Goal: Information Seeking & Learning: Compare options

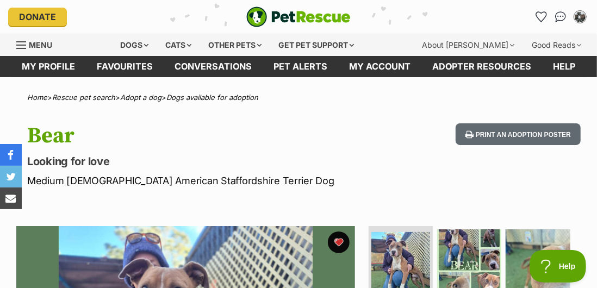
click at [544, 16] on icon "Favourites" at bounding box center [541, 17] width 10 height 10
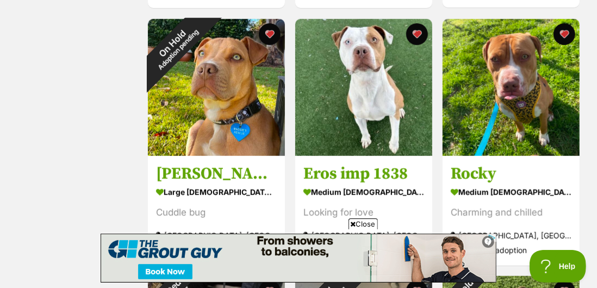
scroll to position [461, 0]
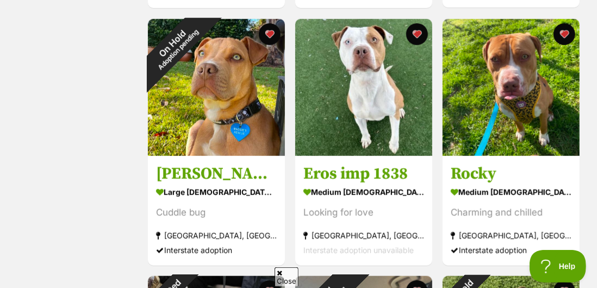
click at [393, 143] on img at bounding box center [363, 87] width 137 height 137
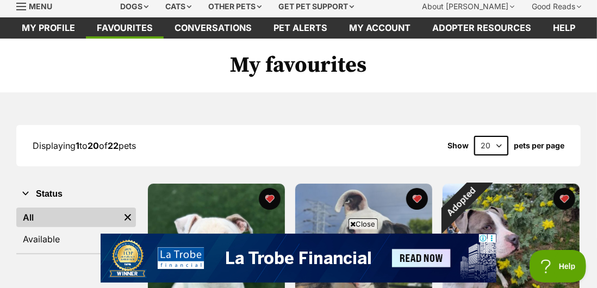
scroll to position [0, 0]
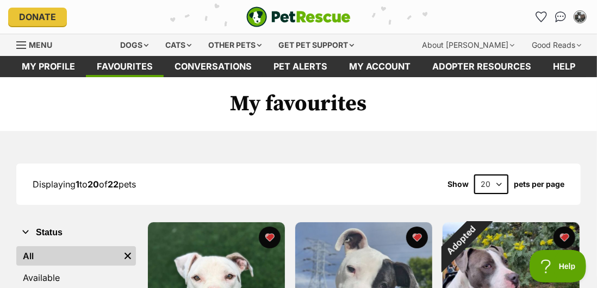
click at [148, 47] on div "Dogs" at bounding box center [135, 45] width 44 height 22
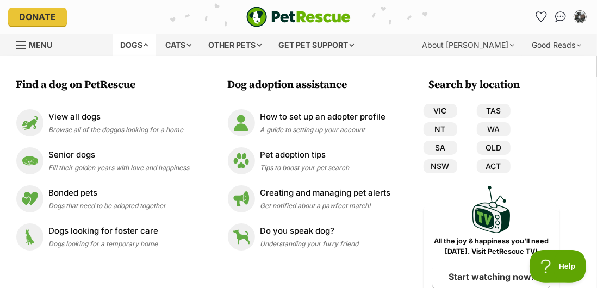
click at [448, 168] on link "NSW" at bounding box center [441, 166] width 34 height 14
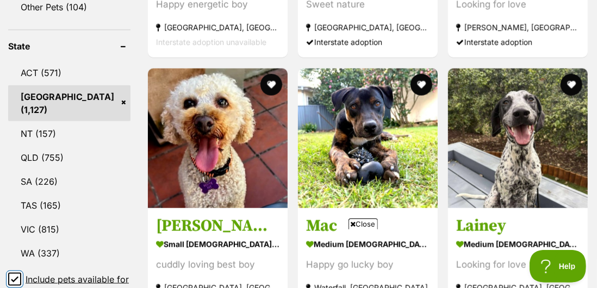
click at [19, 286] on input "Include pets available for interstate adoption" at bounding box center [14, 279] width 13 height 13
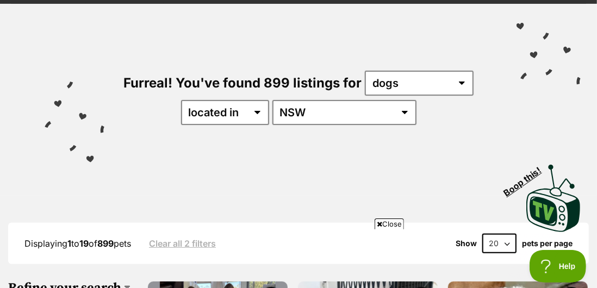
click at [505, 244] on select "20 40 60" at bounding box center [500, 244] width 34 height 20
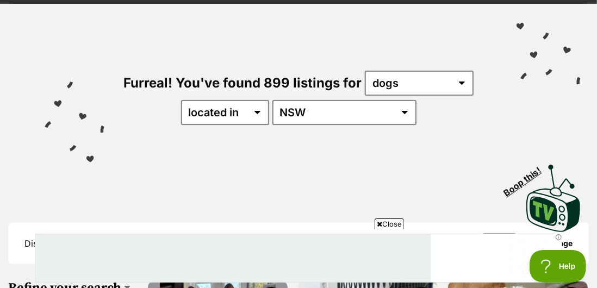
select select "60"
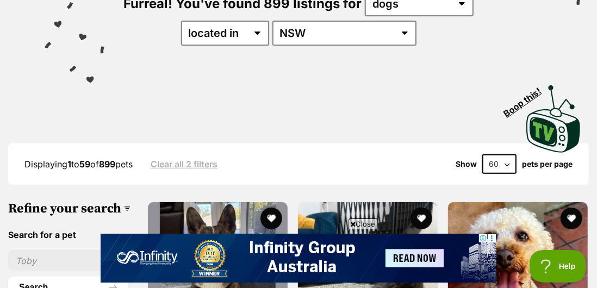
scroll to position [184, 0]
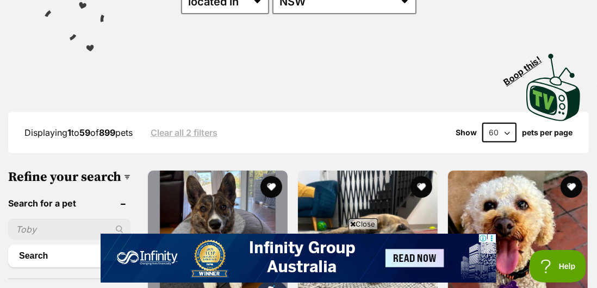
click at [368, 230] on span "Close" at bounding box center [363, 224] width 29 height 11
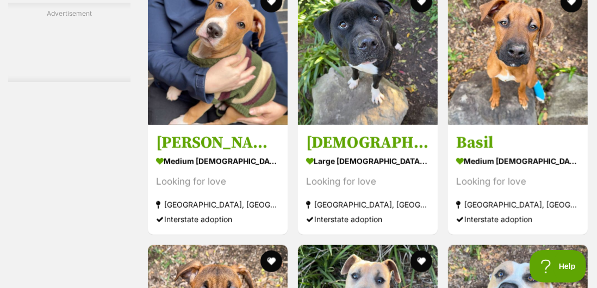
scroll to position [2509, 0]
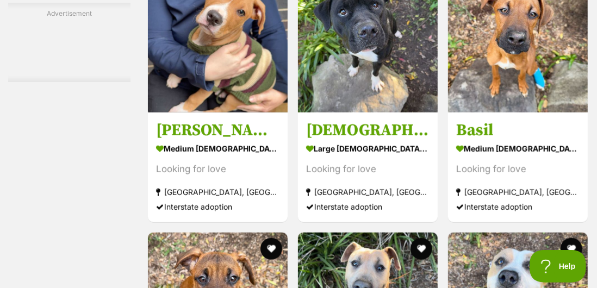
click at [164, 183] on section "medium male Dog Looking for love Campbelltown, NSW Interstate adoption" at bounding box center [218, 177] width 124 height 73
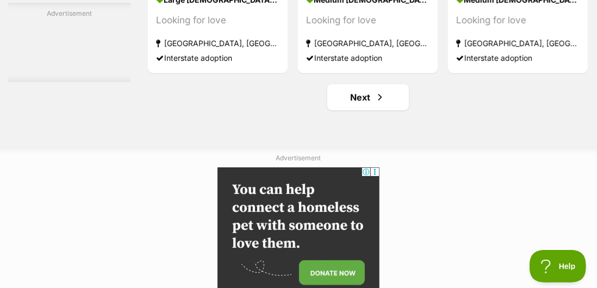
scroll to position [6407, 0]
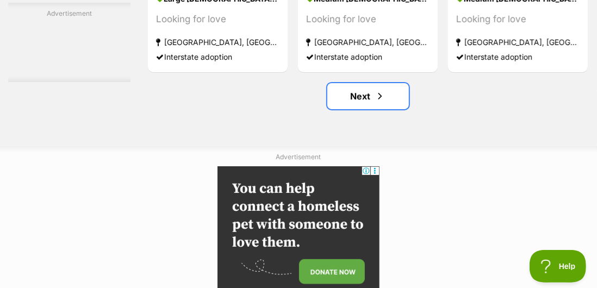
click at [366, 109] on link "Next" at bounding box center [369, 96] width 82 height 26
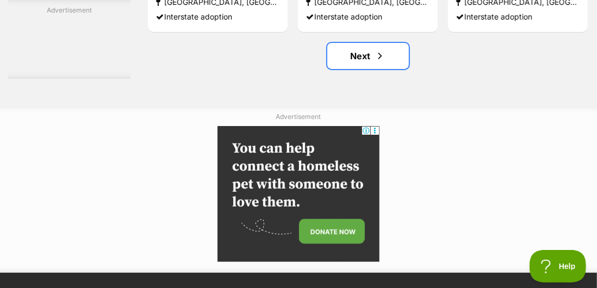
scroll to position [6453, 0]
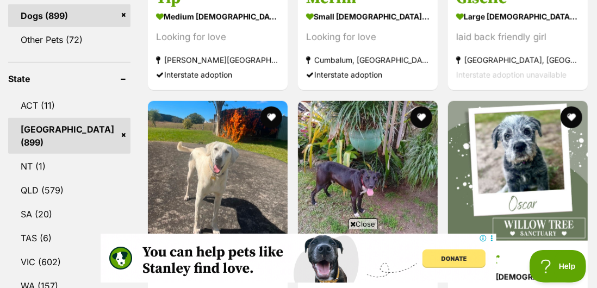
scroll to position [518, 0]
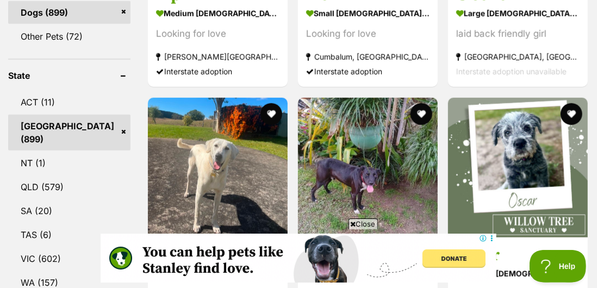
click at [357, 230] on span "Close" at bounding box center [363, 224] width 29 height 11
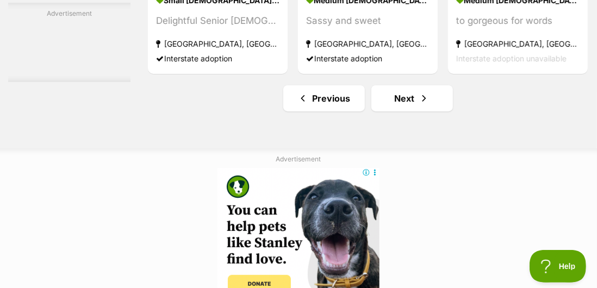
scroll to position [6403, 0]
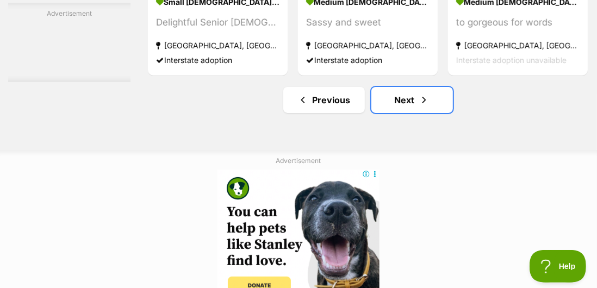
click at [399, 113] on link "Next" at bounding box center [413, 100] width 82 height 26
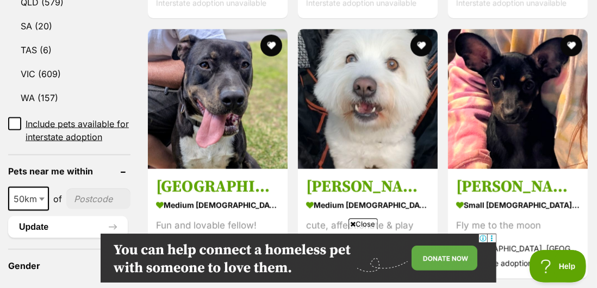
scroll to position [704, 0]
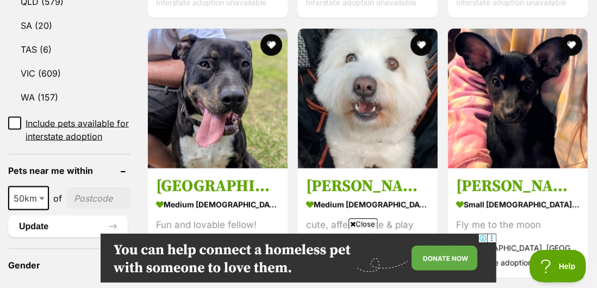
click at [342, 233] on div "cute, affectionate & play" at bounding box center [368, 225] width 124 height 15
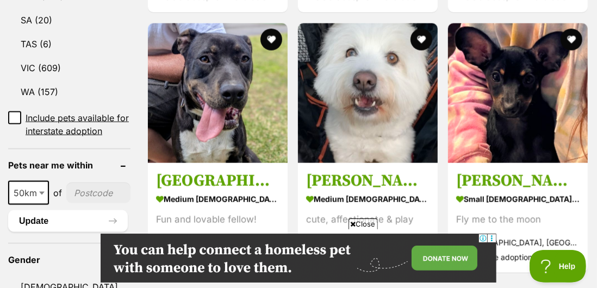
scroll to position [749, 0]
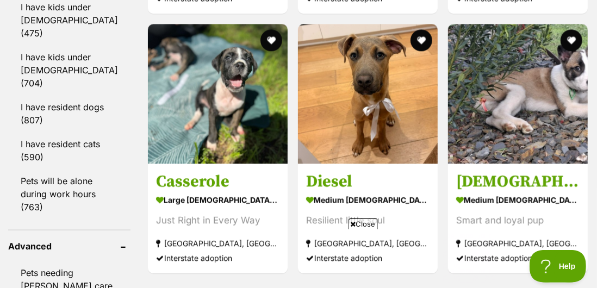
scroll to position [1334, 0]
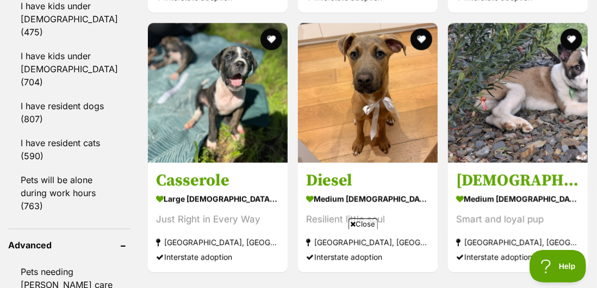
click at [175, 207] on strong "large female Dog" at bounding box center [218, 200] width 124 height 16
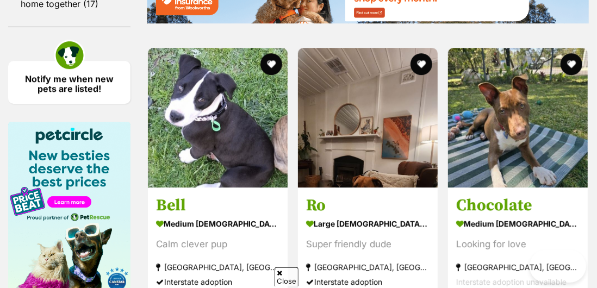
scroll to position [1666, 0]
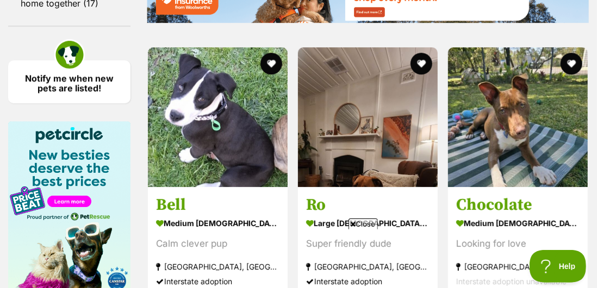
click at [477, 251] on div "Looking for love" at bounding box center [518, 244] width 124 height 15
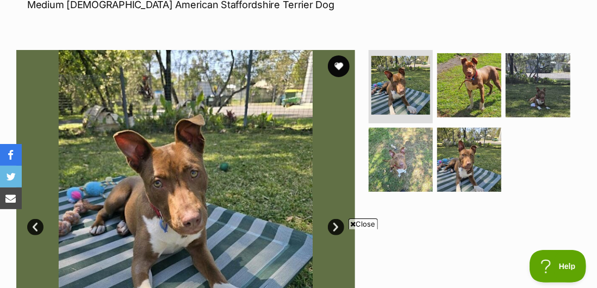
click at [342, 231] on link "Next" at bounding box center [336, 227] width 16 height 16
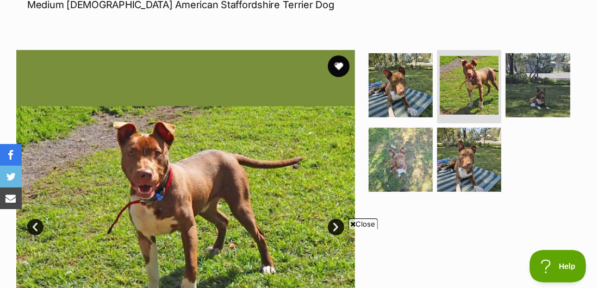
click at [342, 227] on link "Next" at bounding box center [336, 227] width 16 height 16
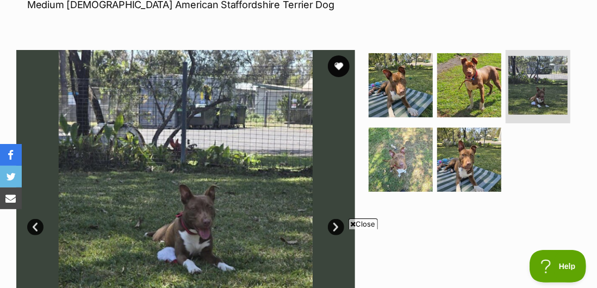
click at [337, 227] on link "Next" at bounding box center [336, 227] width 16 height 16
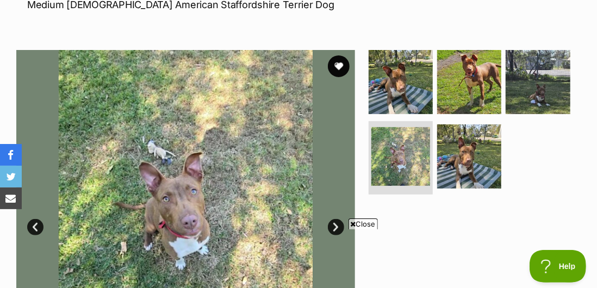
click at [342, 225] on link "Next" at bounding box center [336, 227] width 16 height 16
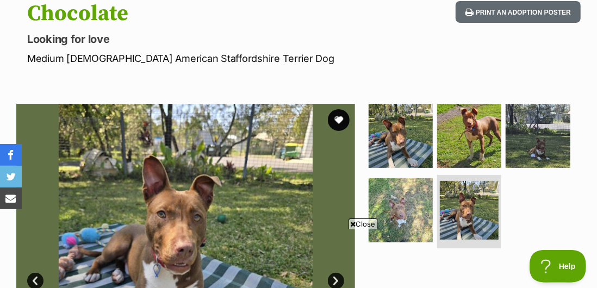
scroll to position [114, 0]
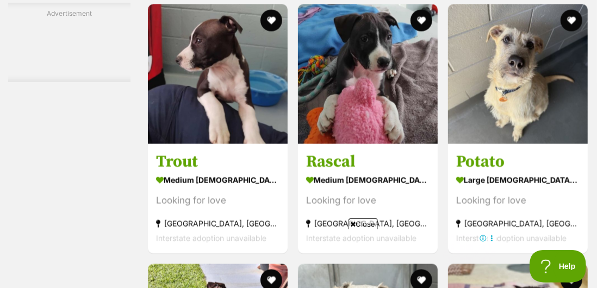
scroll to position [2959, 0]
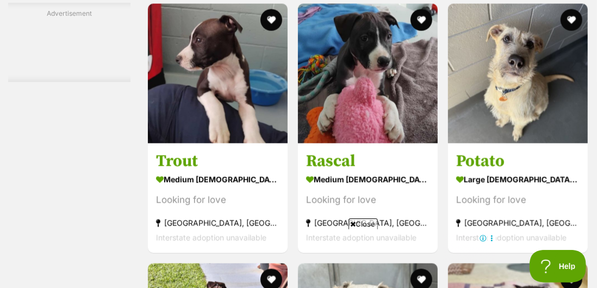
click at [349, 230] on span "Close" at bounding box center [363, 224] width 29 height 11
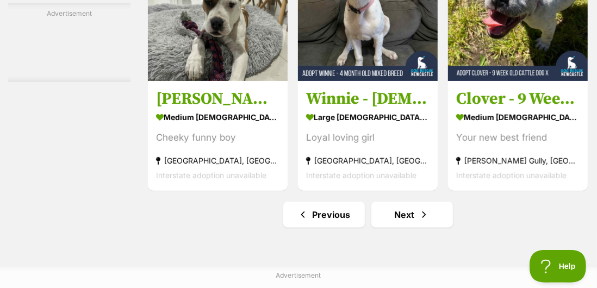
scroll to position [6406, 0]
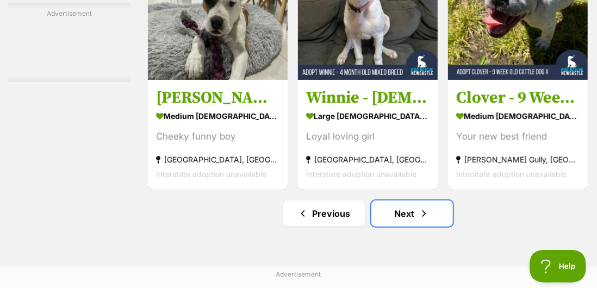
click at [399, 227] on link "Next" at bounding box center [413, 214] width 82 height 26
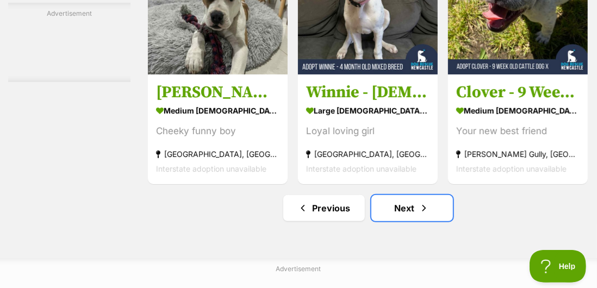
scroll to position [6452, 0]
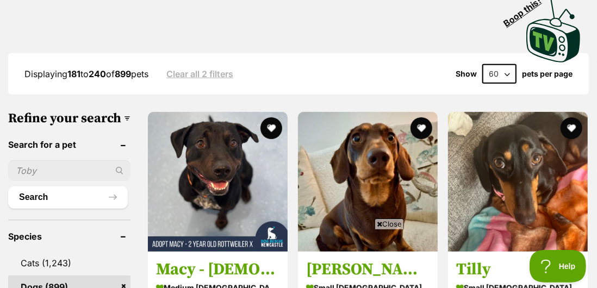
scroll to position [244, 0]
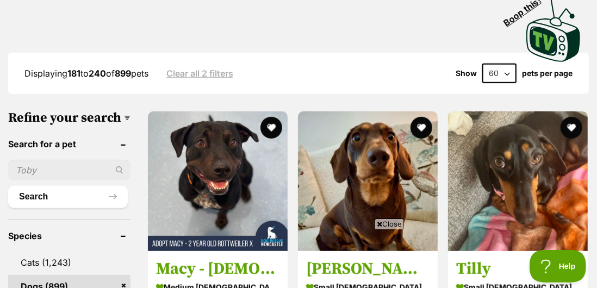
click at [384, 230] on span "Close" at bounding box center [389, 224] width 29 height 11
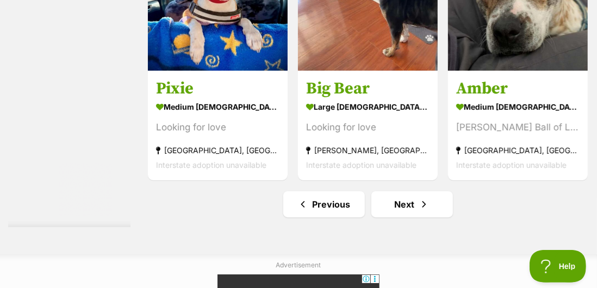
scroll to position [6301, 0]
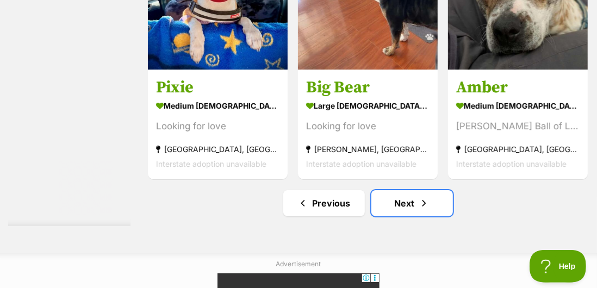
click at [400, 217] on link "Next" at bounding box center [413, 203] width 82 height 26
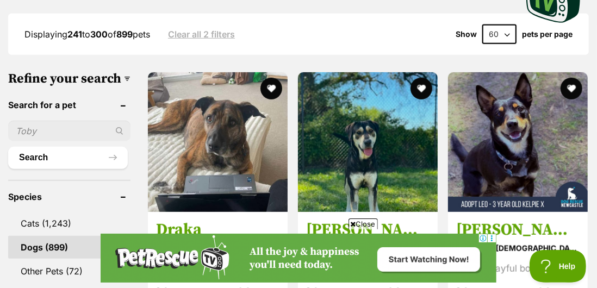
scroll to position [284, 0]
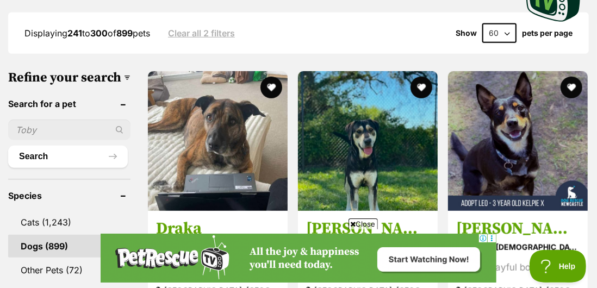
click at [368, 230] on span "Close" at bounding box center [363, 224] width 29 height 11
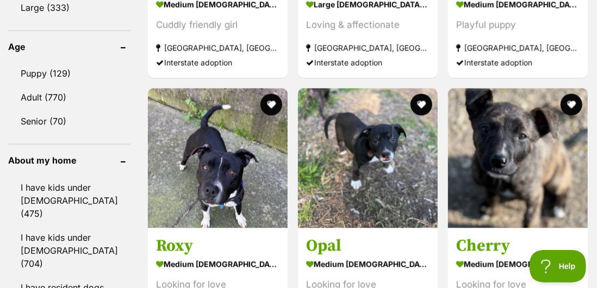
scroll to position [1153, 0]
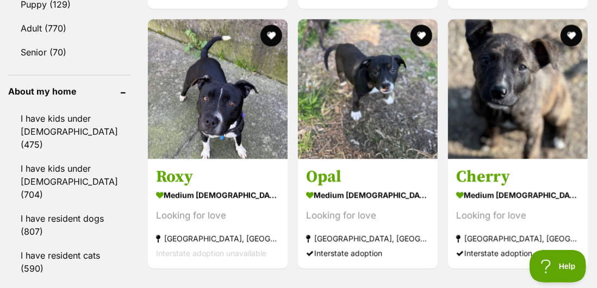
click at [178, 224] on div "Looking for love" at bounding box center [218, 216] width 124 height 15
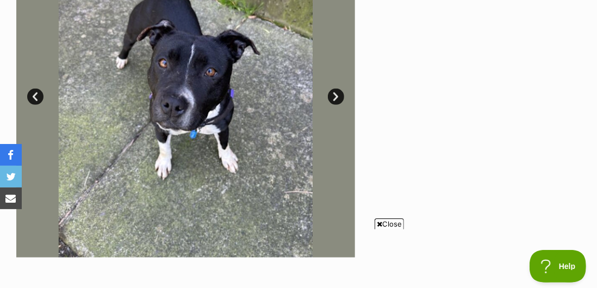
scroll to position [134, 0]
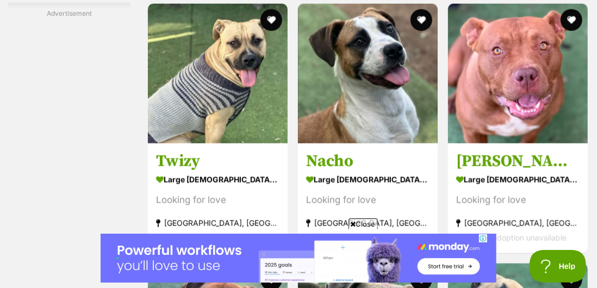
scroll to position [2845, 0]
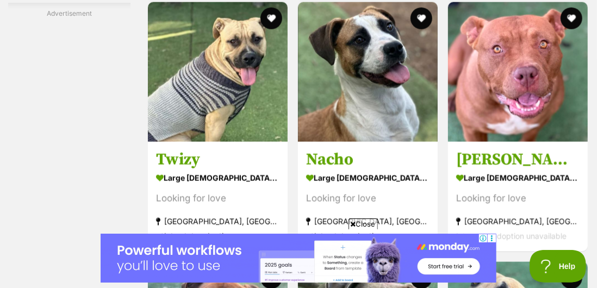
click at [486, 206] on div "Looking for love" at bounding box center [518, 199] width 124 height 15
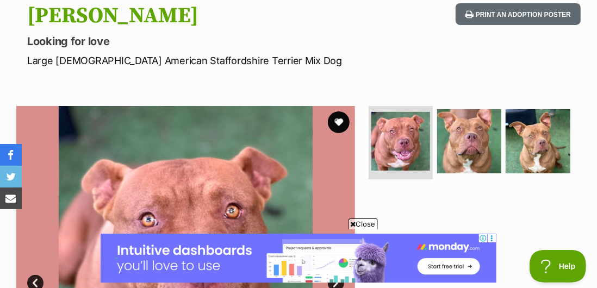
scroll to position [110, 0]
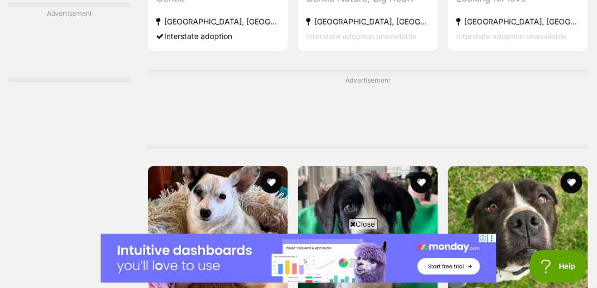
click at [356, 230] on span "Close" at bounding box center [363, 224] width 29 height 11
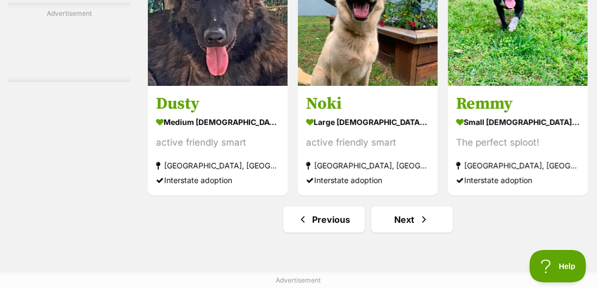
scroll to position [6285, 0]
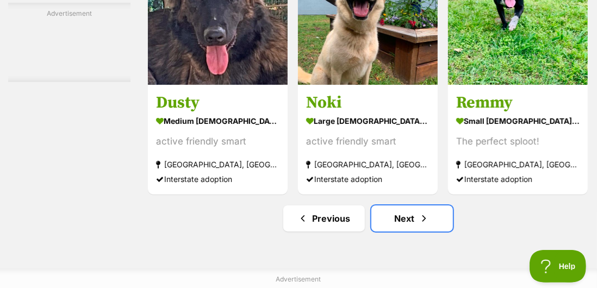
click at [405, 206] on link "Next" at bounding box center [413, 219] width 82 height 26
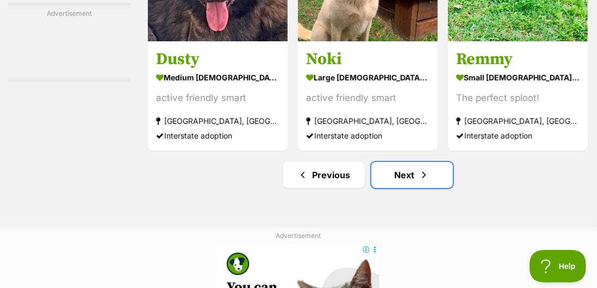
scroll to position [6331, 0]
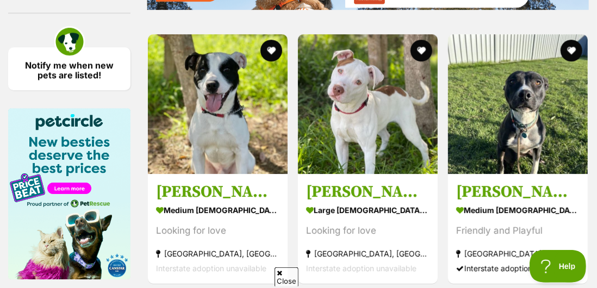
scroll to position [1680, 0]
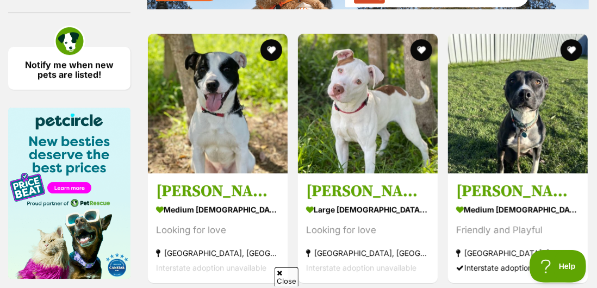
click at [496, 238] on div "Friendly and Playful" at bounding box center [518, 230] width 124 height 15
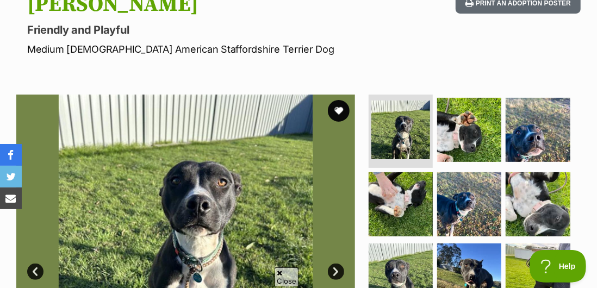
click at [334, 277] on link "Next" at bounding box center [336, 272] width 16 height 16
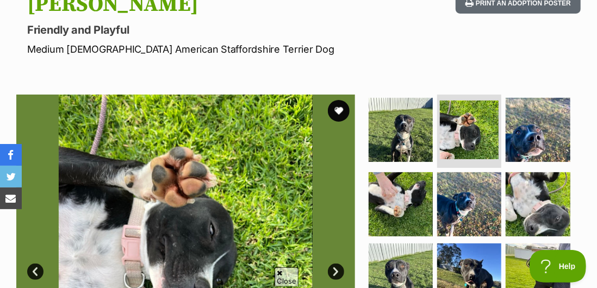
click at [342, 279] on img at bounding box center [185, 264] width 339 height 339
click at [338, 277] on div "Close" at bounding box center [299, 259] width 528 height 60
click at [392, 230] on span "Close" at bounding box center [389, 224] width 29 height 11
click at [334, 274] on link "Next" at bounding box center [336, 272] width 16 height 16
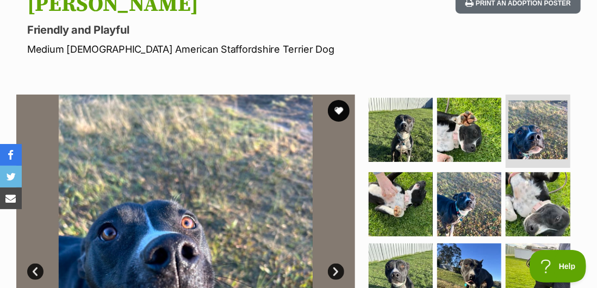
click at [333, 277] on link "Next" at bounding box center [336, 272] width 16 height 16
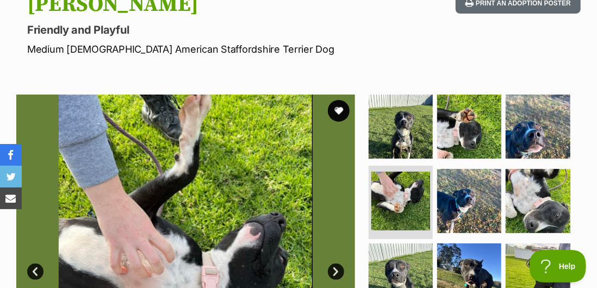
click at [340, 276] on link "Next" at bounding box center [336, 272] width 16 height 16
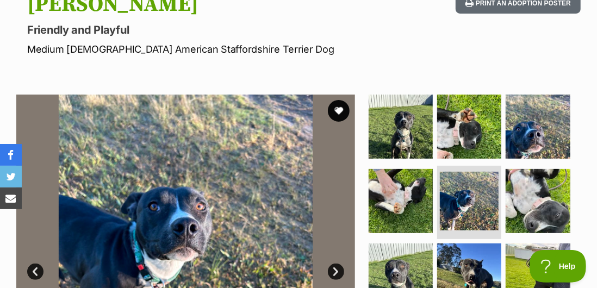
click at [337, 277] on link "Next" at bounding box center [336, 272] width 16 height 16
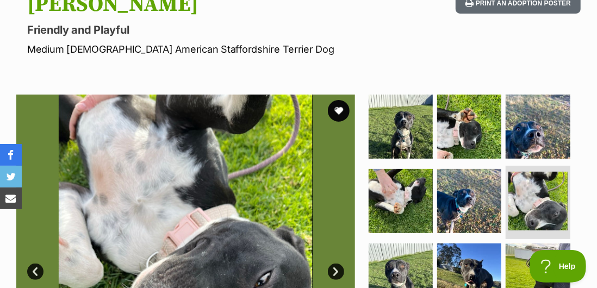
click at [339, 274] on link "Next" at bounding box center [336, 272] width 16 height 16
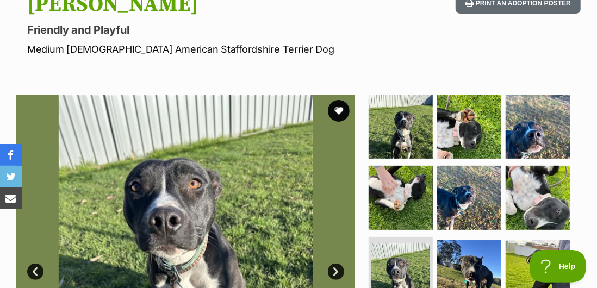
click at [336, 272] on link "Next" at bounding box center [336, 272] width 16 height 16
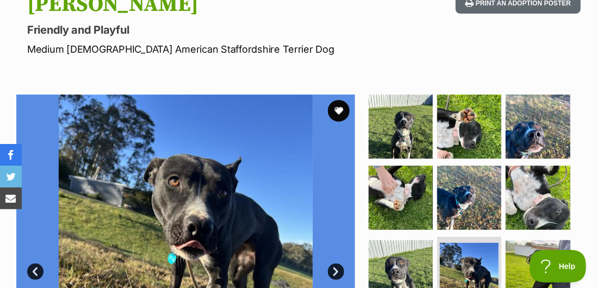
click at [359, 288] on section "Available 8 of 9 images 8 of 9 images 8 of 9 images 8 of 9 images 8 of 9 images…" at bounding box center [298, 255] width 597 height 355
click at [331, 277] on link "Next" at bounding box center [336, 272] width 16 height 16
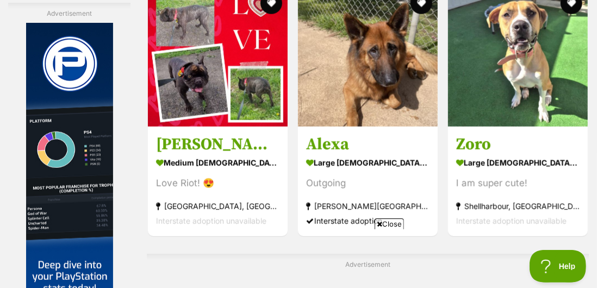
scroll to position [2612, 0]
click at [495, 201] on section "large [DEMOGRAPHIC_DATA] Dog I am super cute! [GEOGRAPHIC_DATA], [GEOGRAPHIC_DA…" at bounding box center [518, 191] width 124 height 73
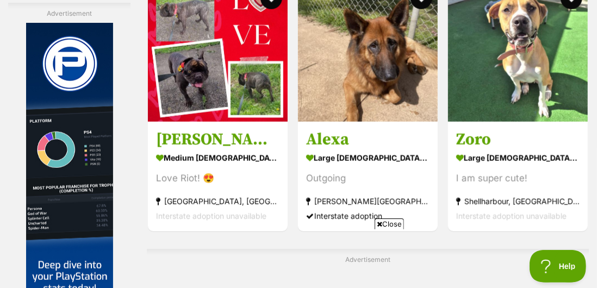
scroll to position [2657, 0]
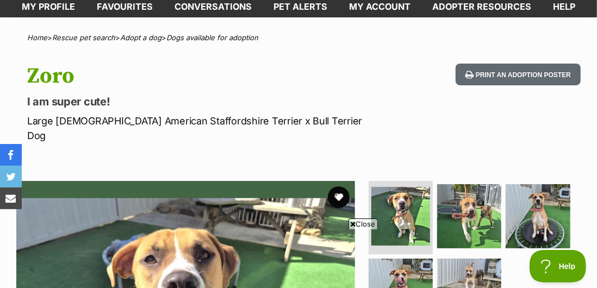
scroll to position [52, 0]
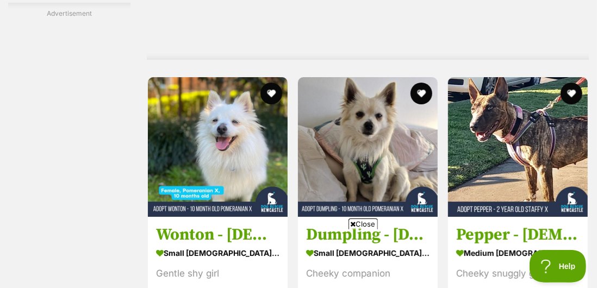
scroll to position [4327, 0]
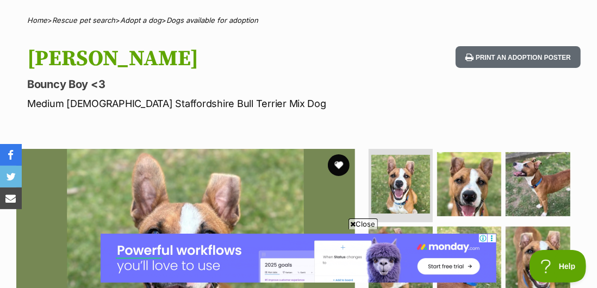
scroll to position [77, 0]
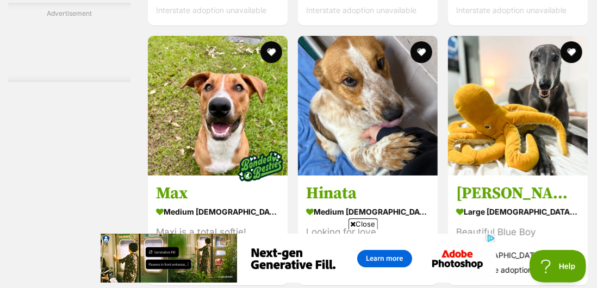
scroll to position [6311, 0]
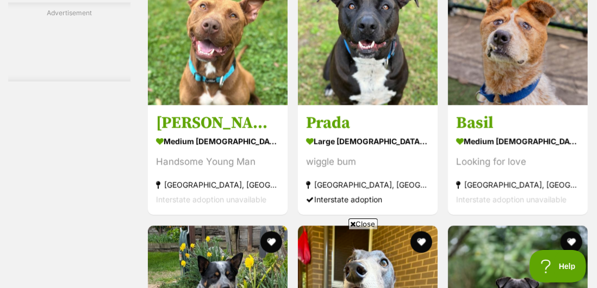
scroll to position [5381, 0]
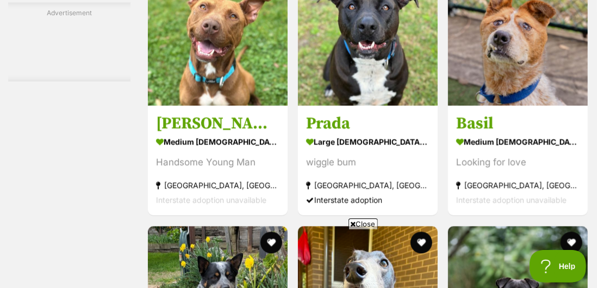
click at [189, 205] on section "medium male Dog Handsome Young Man Nowra Hill, NSW Interstate adoption unavaila…" at bounding box center [218, 170] width 124 height 73
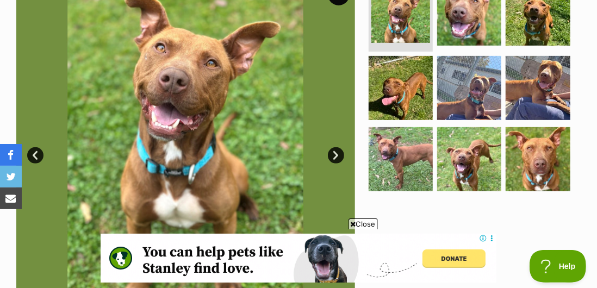
scroll to position [248, 0]
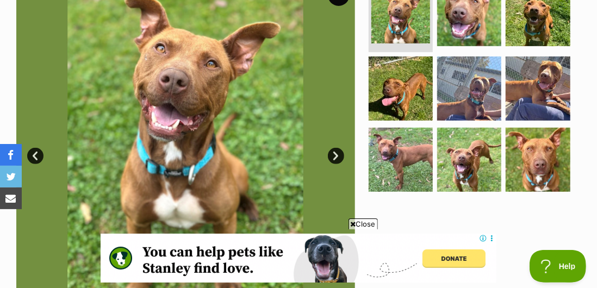
click at [535, 167] on img at bounding box center [538, 160] width 64 height 64
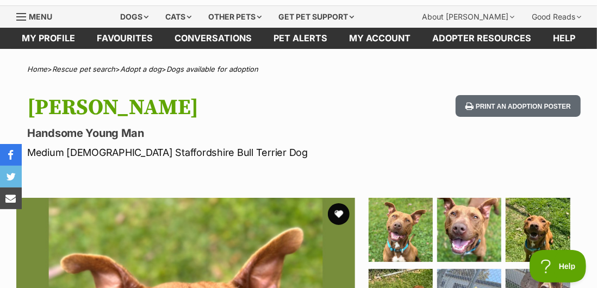
scroll to position [0, 0]
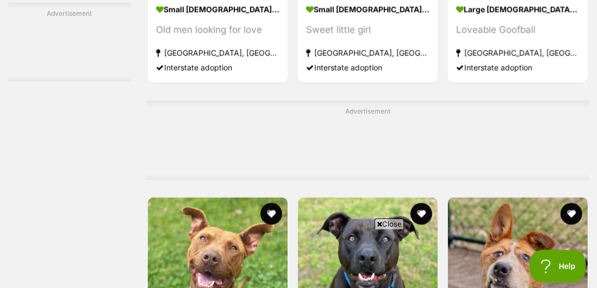
scroll to position [5147, 0]
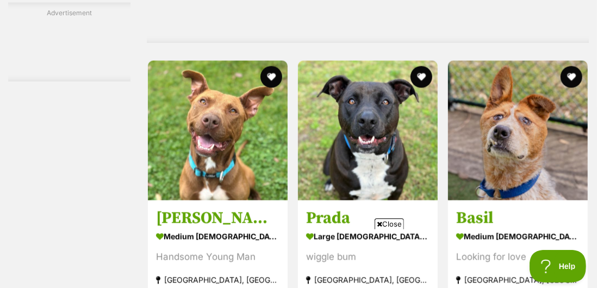
scroll to position [5331, 0]
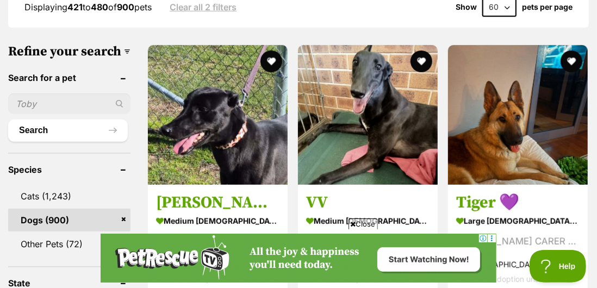
scroll to position [313, 0]
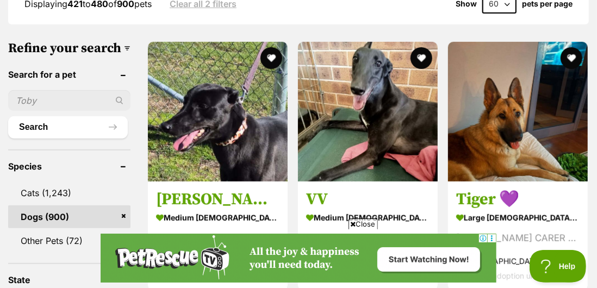
click at [360, 230] on span "Close" at bounding box center [363, 224] width 29 height 11
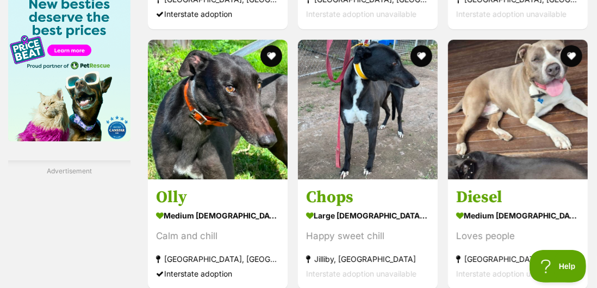
scroll to position [1818, 0]
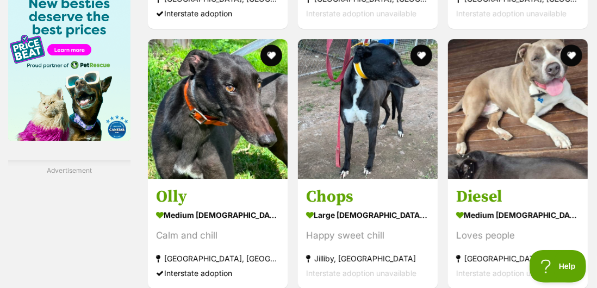
click at [479, 243] on div "Loves people" at bounding box center [518, 236] width 124 height 15
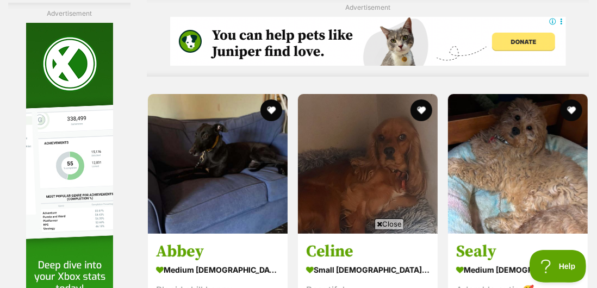
click at [388, 230] on span "Close" at bounding box center [389, 224] width 29 height 11
click at [390, 263] on h3 "Celine" at bounding box center [368, 252] width 124 height 21
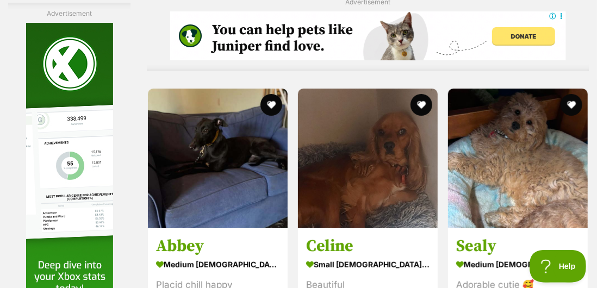
scroll to position [2173, 0]
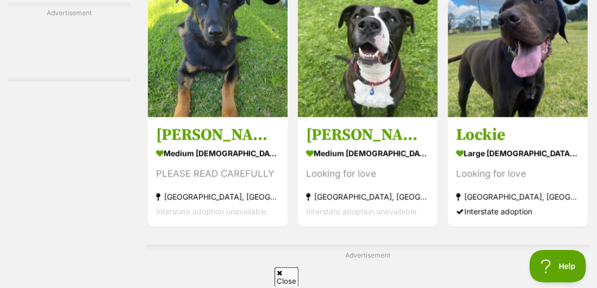
scroll to position [3144, 0]
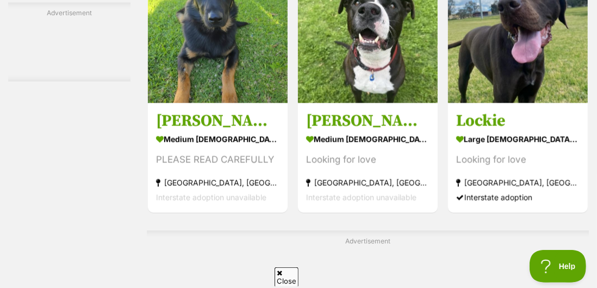
click at [499, 190] on strong "[GEOGRAPHIC_DATA], [GEOGRAPHIC_DATA]" at bounding box center [518, 183] width 124 height 15
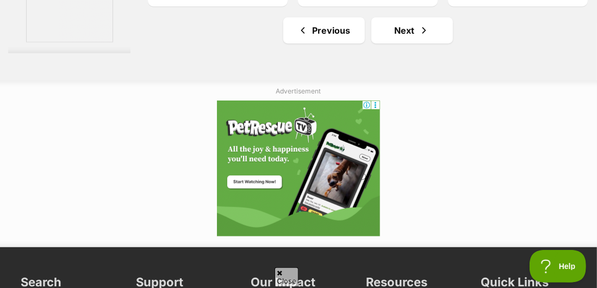
scroll to position [6474, 0]
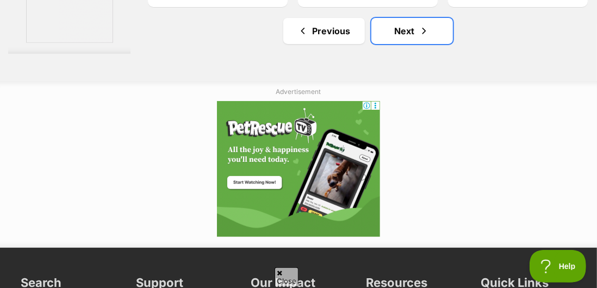
click at [404, 44] on link "Next" at bounding box center [413, 31] width 82 height 26
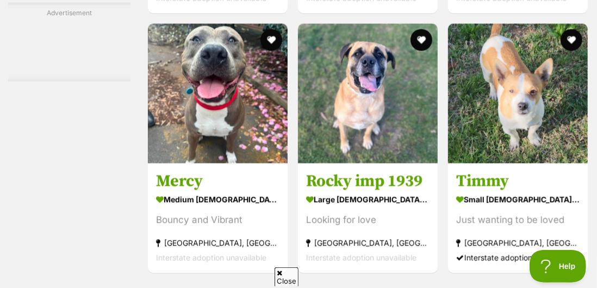
scroll to position [3201, 0]
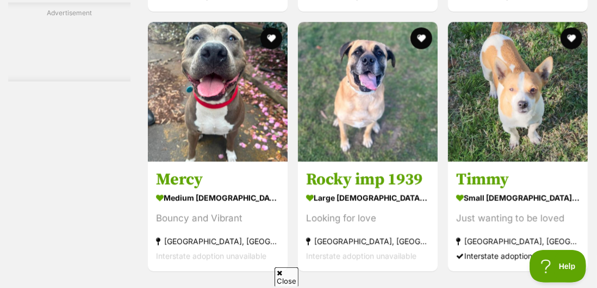
click at [176, 264] on section "medium [DEMOGRAPHIC_DATA] Dog Bouncy and Vibrant [GEOGRAPHIC_DATA], [GEOGRAPHIC…" at bounding box center [218, 226] width 124 height 73
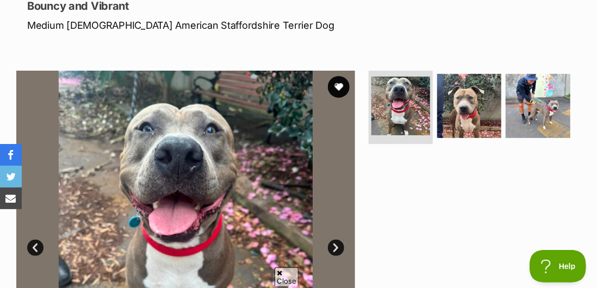
click at [463, 115] on img at bounding box center [469, 106] width 64 height 64
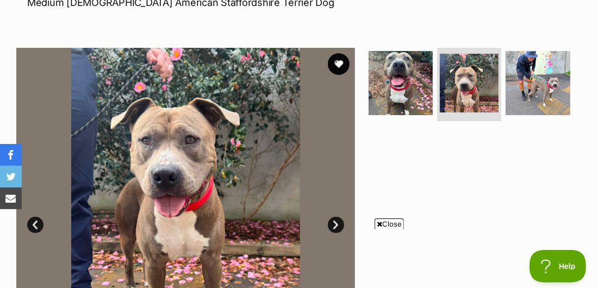
scroll to position [183, 0]
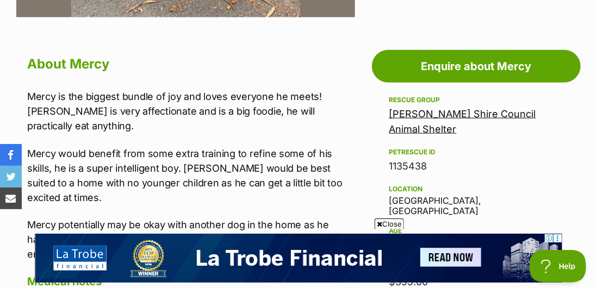
click at [404, 125] on link "Sutherland Shire Council Animal Shelter" at bounding box center [463, 121] width 147 height 27
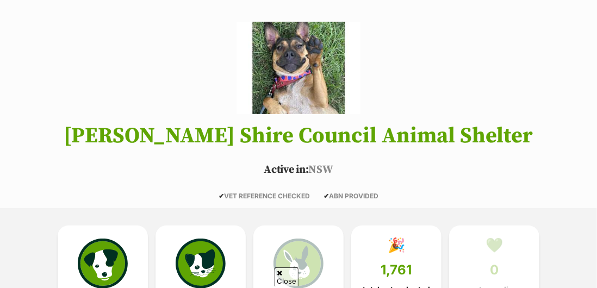
scroll to position [78, 0]
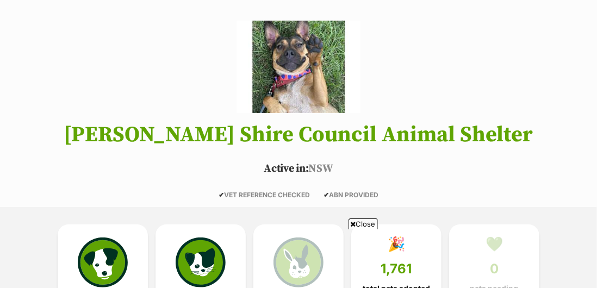
click at [101, 267] on img at bounding box center [103, 263] width 50 height 50
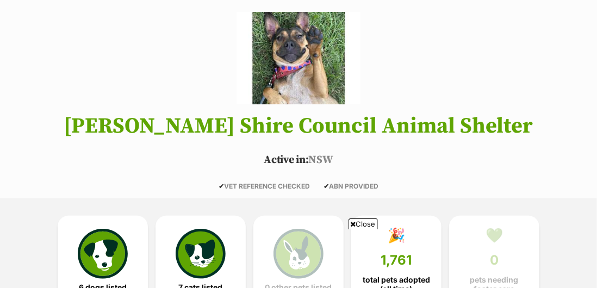
scroll to position [124, 0]
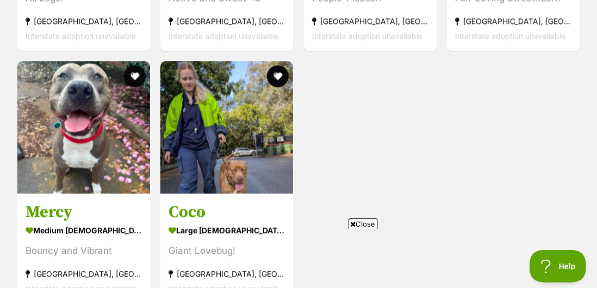
scroll to position [1236, 0]
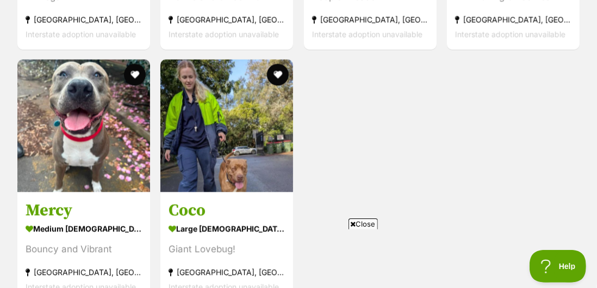
click at [180, 227] on div "large [DEMOGRAPHIC_DATA] Dog" at bounding box center [227, 229] width 116 height 16
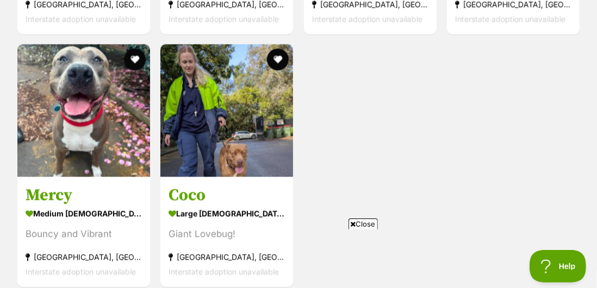
scroll to position [1282, 0]
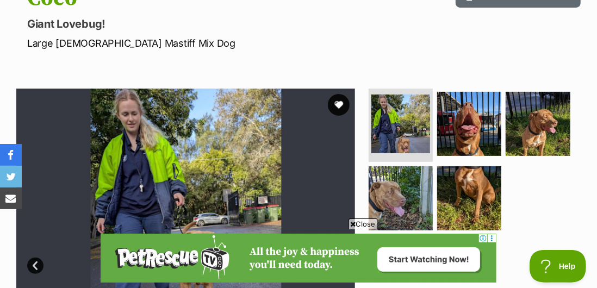
click at [331, 271] on link "Next" at bounding box center [336, 266] width 16 height 16
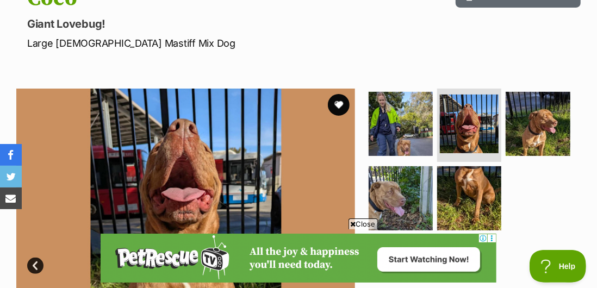
click at [335, 268] on link "Next" at bounding box center [336, 266] width 16 height 16
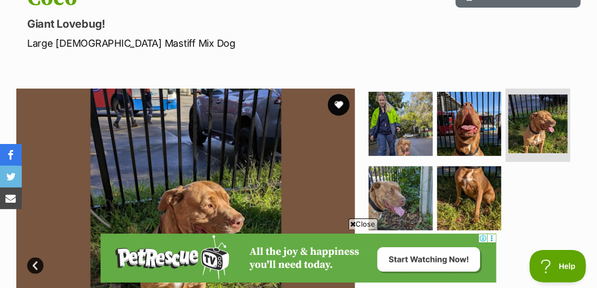
click at [335, 264] on link "Next" at bounding box center [336, 266] width 16 height 16
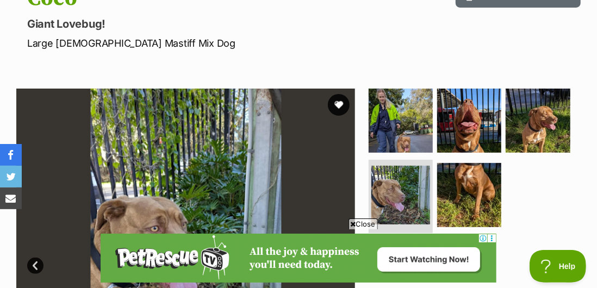
click at [336, 267] on link "Next" at bounding box center [336, 266] width 16 height 16
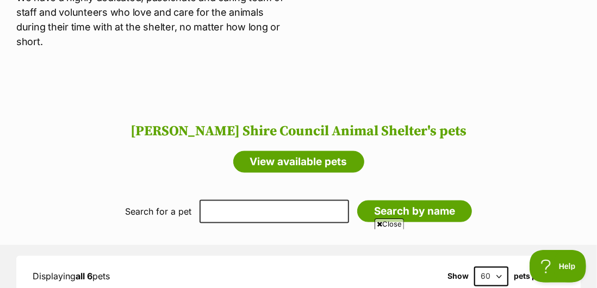
scroll to position [727, 0]
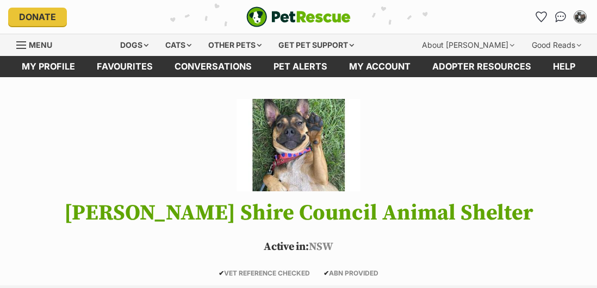
scroll to position [124, 0]
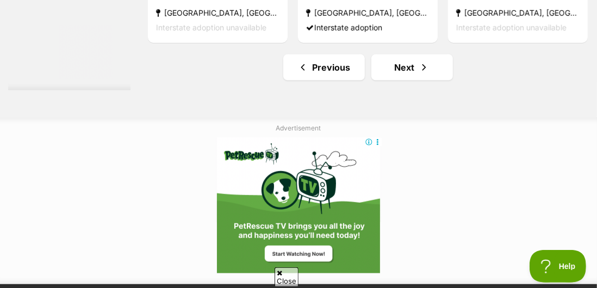
scroll to position [6555, 0]
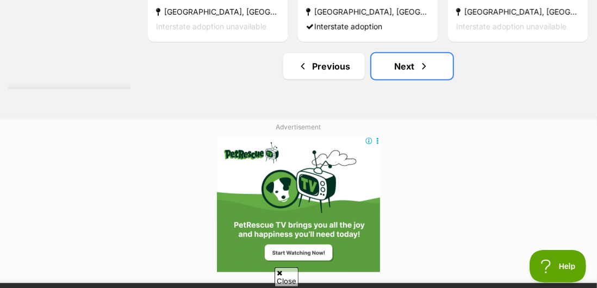
click at [400, 79] on link "Next" at bounding box center [413, 66] width 82 height 26
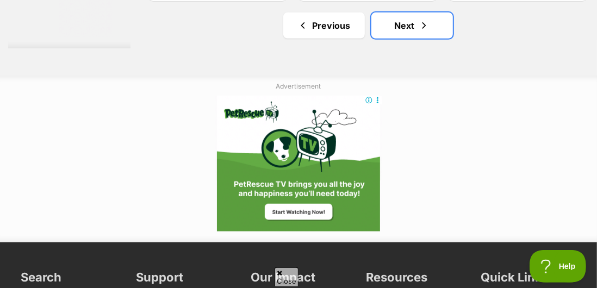
scroll to position [6600, 0]
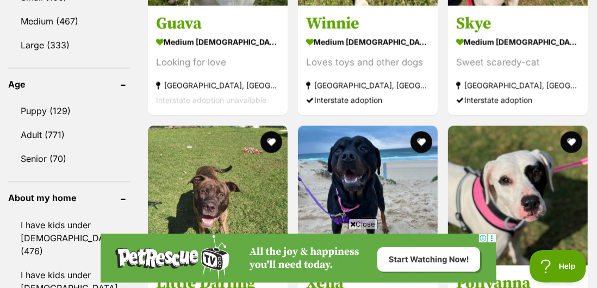
click at [119, 256] on form "Refine your search Search for a pet Search Species Cats (1,243) Dogs (900) Othe…" at bounding box center [69, 42] width 122 height 1606
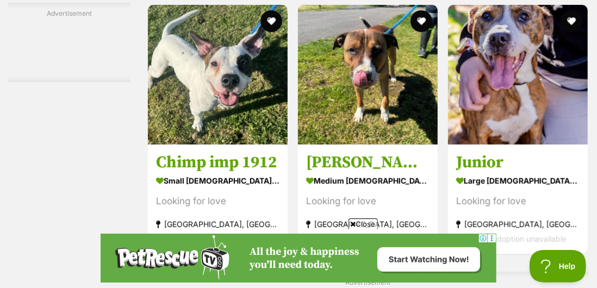
click at [340, 173] on h3 "Simon imp 1899" at bounding box center [368, 162] width 124 height 21
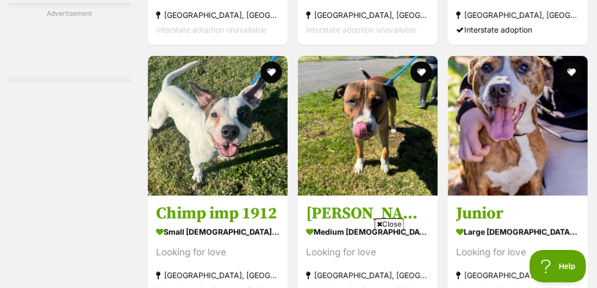
scroll to position [4292, 0]
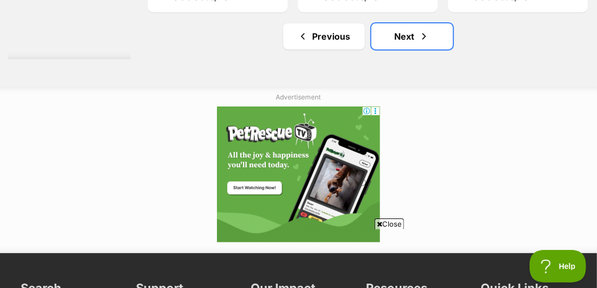
click at [392, 50] on link "Next" at bounding box center [413, 36] width 82 height 26
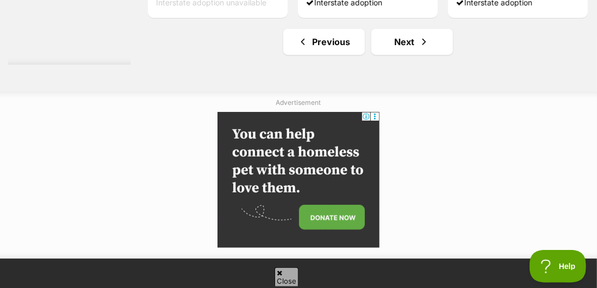
scroll to position [6453, 0]
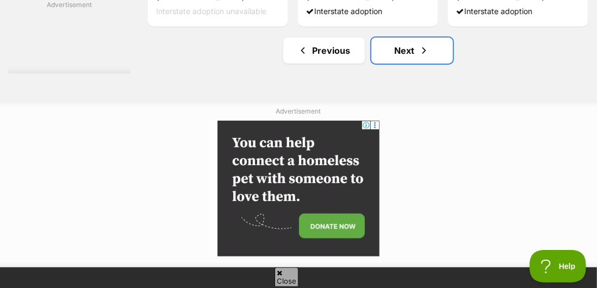
click at [398, 64] on link "Next" at bounding box center [413, 51] width 82 height 26
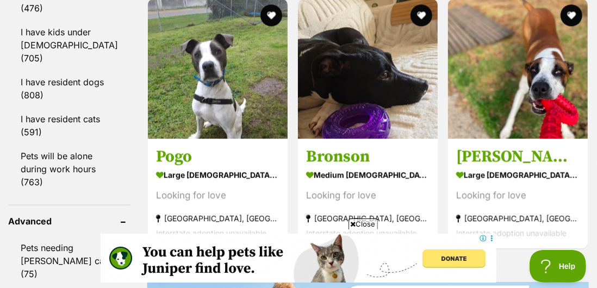
click at [172, 183] on strong "large [DEMOGRAPHIC_DATA] Dog" at bounding box center [218, 176] width 124 height 16
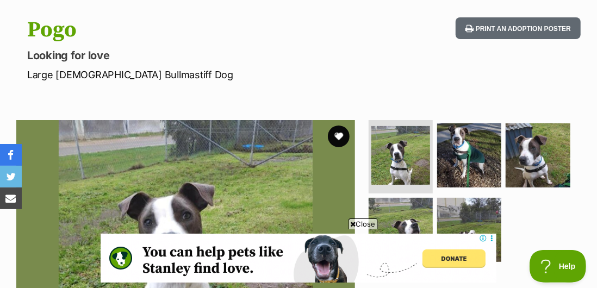
click at [520, 170] on img at bounding box center [538, 156] width 64 height 64
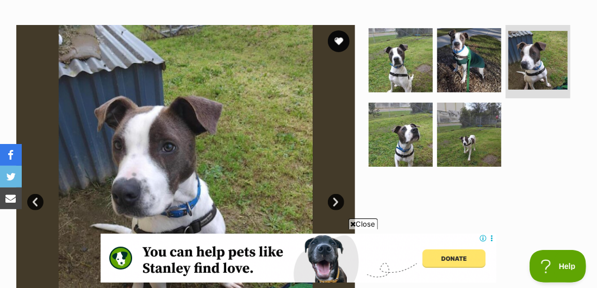
scroll to position [202, 0]
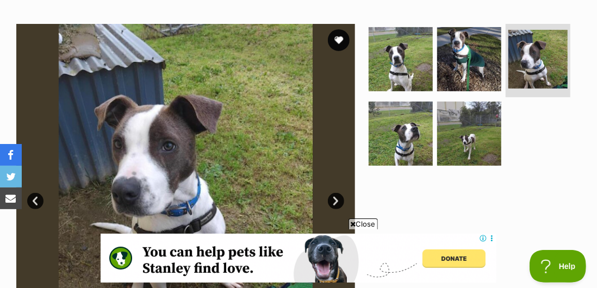
click at [452, 62] on img at bounding box center [469, 59] width 64 height 64
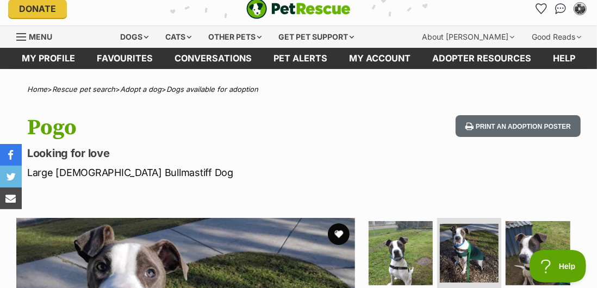
scroll to position [0, 0]
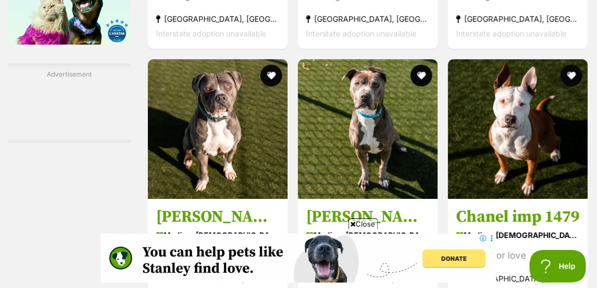
scroll to position [1914, 0]
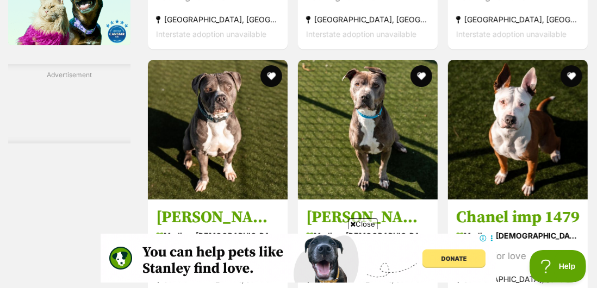
click at [335, 244] on strong "medium male Dog" at bounding box center [368, 236] width 124 height 16
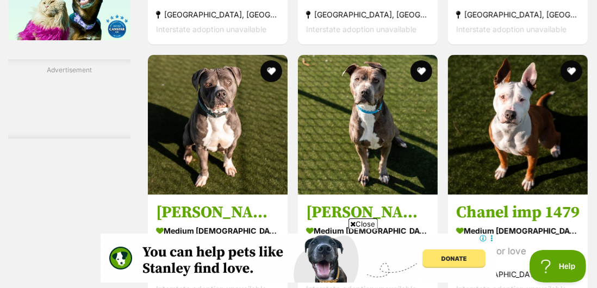
scroll to position [1959, 0]
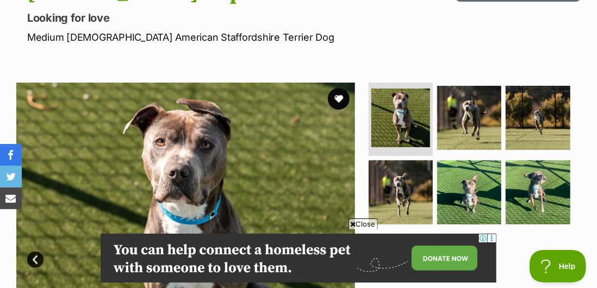
click at [470, 205] on img at bounding box center [469, 193] width 64 height 64
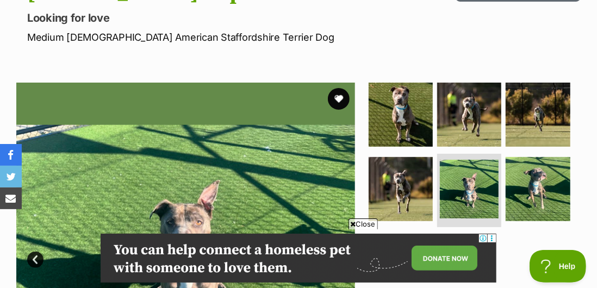
click at [461, 128] on img at bounding box center [469, 115] width 64 height 64
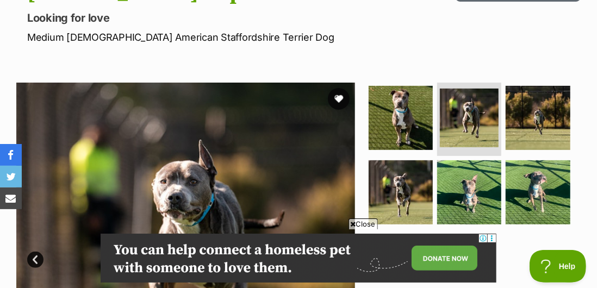
click at [466, 190] on img at bounding box center [469, 193] width 64 height 64
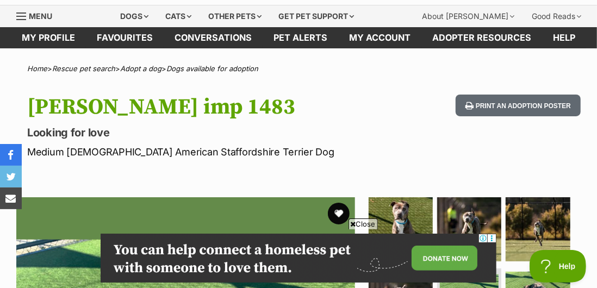
scroll to position [28, 0]
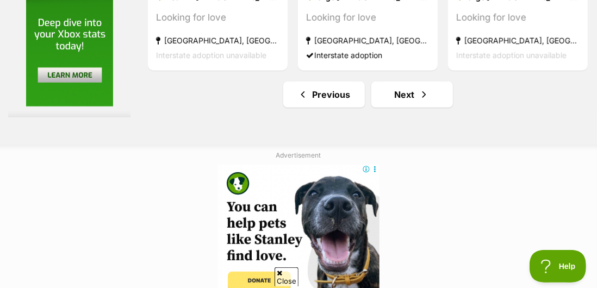
scroll to position [6507, 0]
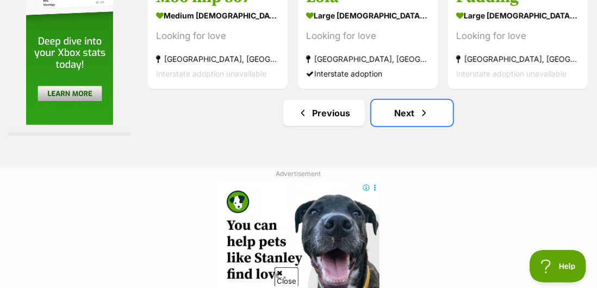
click at [404, 126] on link "Next" at bounding box center [413, 113] width 82 height 26
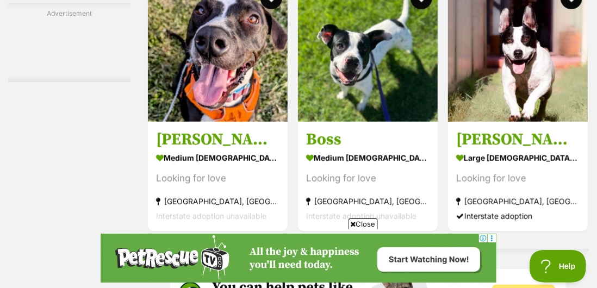
click at [182, 166] on strong "medium [DEMOGRAPHIC_DATA] Dog" at bounding box center [218, 158] width 124 height 16
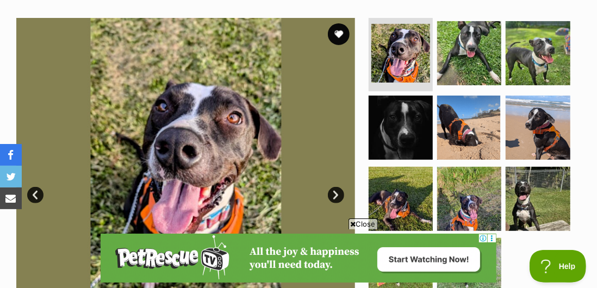
scroll to position [209, 0]
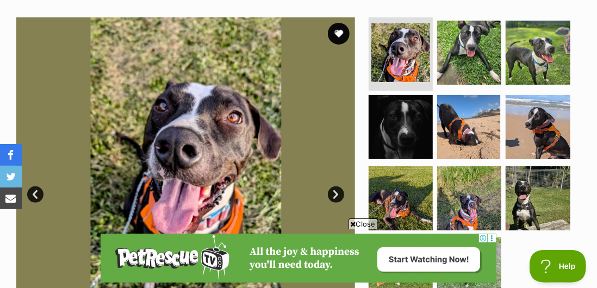
click at [330, 198] on link "Next" at bounding box center [336, 195] width 16 height 16
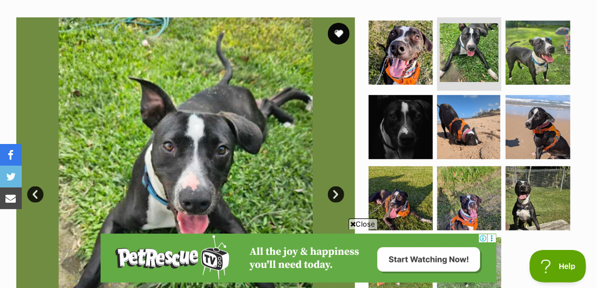
click at [342, 202] on img at bounding box center [185, 186] width 339 height 339
click at [334, 200] on link "Next" at bounding box center [336, 195] width 16 height 16
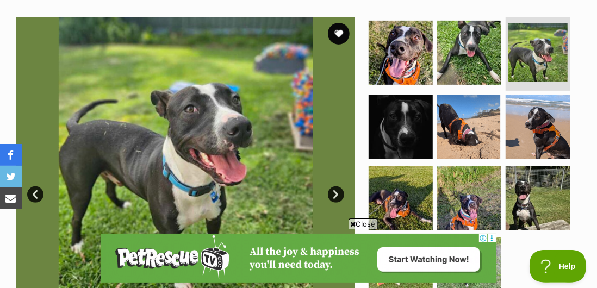
click at [341, 201] on link "Next" at bounding box center [336, 195] width 16 height 16
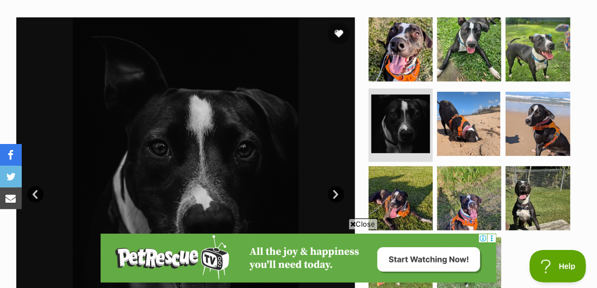
click at [343, 202] on img at bounding box center [185, 186] width 339 height 339
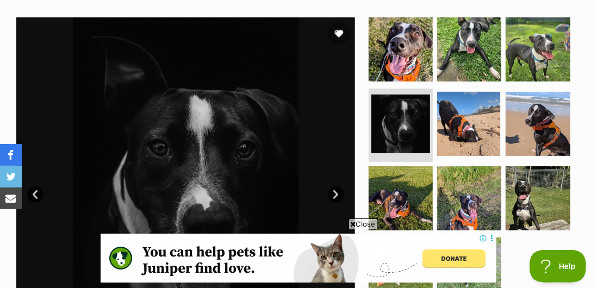
scroll to position [0, 0]
click at [341, 194] on link "Next" at bounding box center [336, 195] width 16 height 16
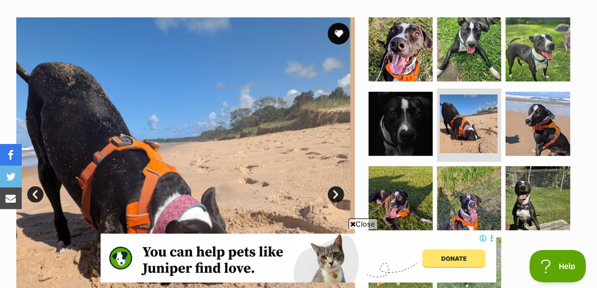
click at [357, 230] on span "Close" at bounding box center [363, 224] width 29 height 11
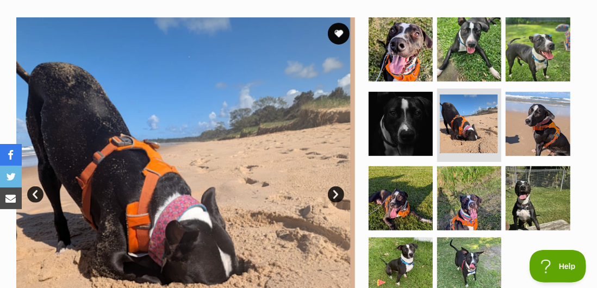
click at [336, 197] on link "Next" at bounding box center [336, 195] width 16 height 16
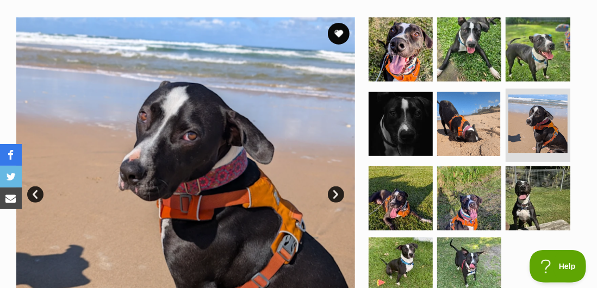
click at [343, 198] on link "Next" at bounding box center [336, 195] width 16 height 16
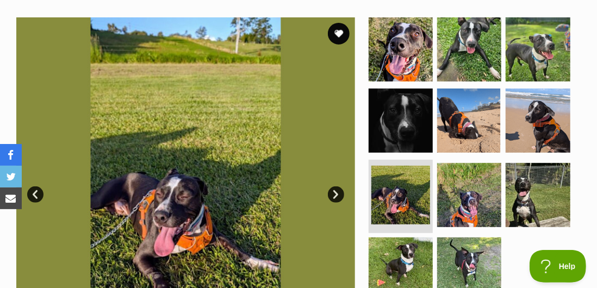
click at [340, 200] on link "Next" at bounding box center [336, 195] width 16 height 16
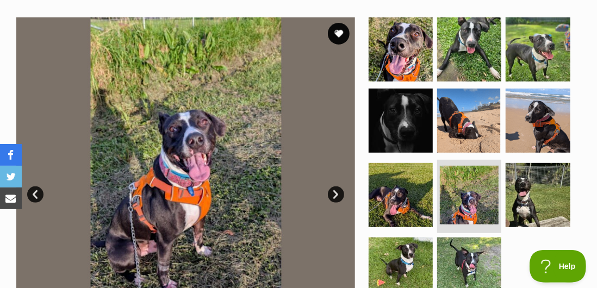
click at [339, 200] on link "Next" at bounding box center [336, 195] width 16 height 16
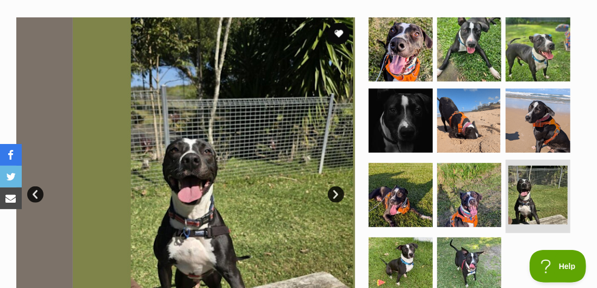
click at [391, 261] on img at bounding box center [401, 270] width 64 height 64
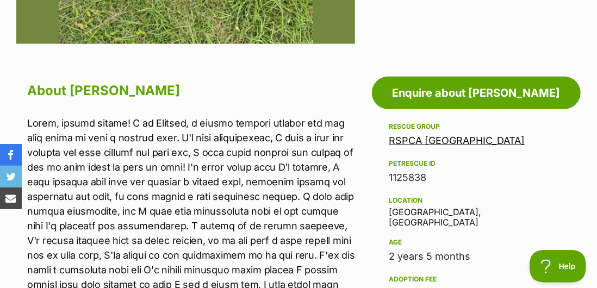
scroll to position [525, 0]
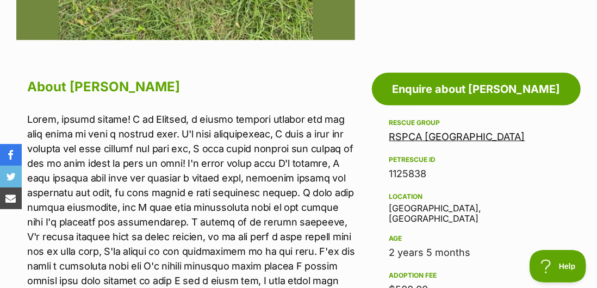
click at [57, 203] on p at bounding box center [191, 237] width 328 height 250
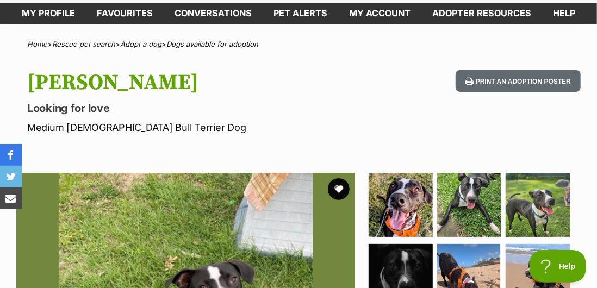
scroll to position [31, 0]
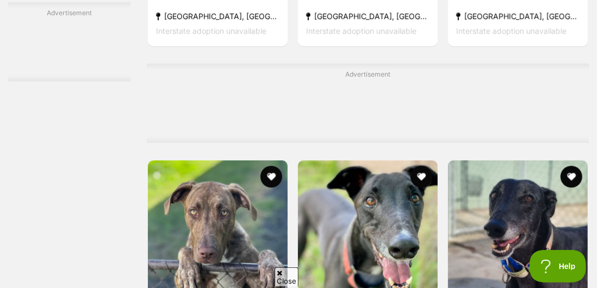
scroll to position [5810, 0]
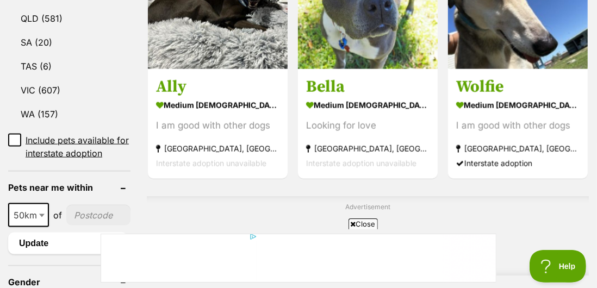
scroll to position [688, 0]
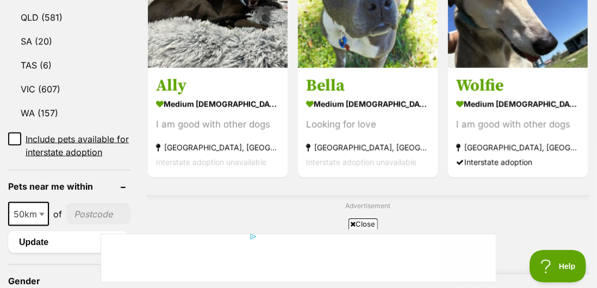
click at [367, 96] on h3 "Bella" at bounding box center [368, 86] width 124 height 21
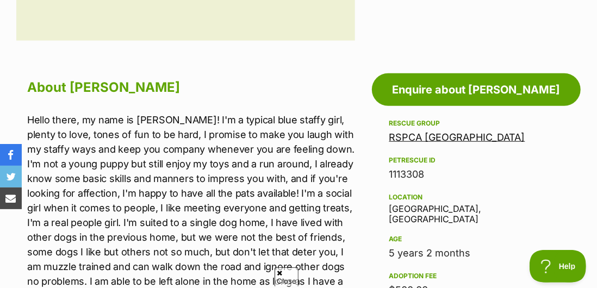
scroll to position [523, 0]
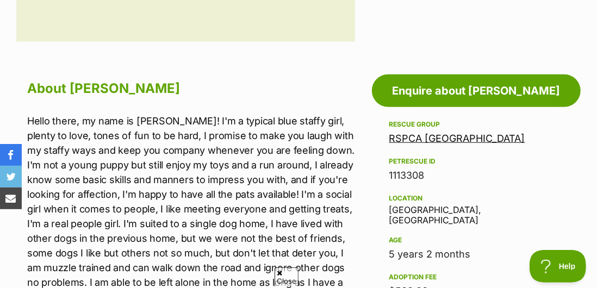
click at [488, 139] on link "RSPCA [GEOGRAPHIC_DATA]" at bounding box center [458, 138] width 136 height 11
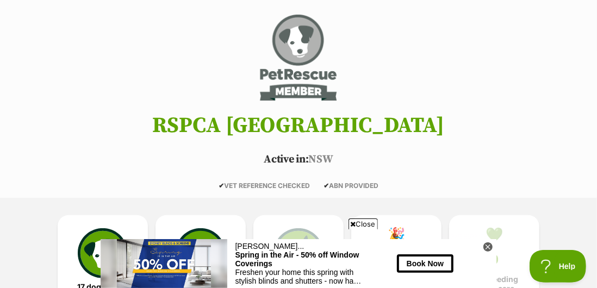
click at [104, 264] on img at bounding box center [103, 254] width 50 height 50
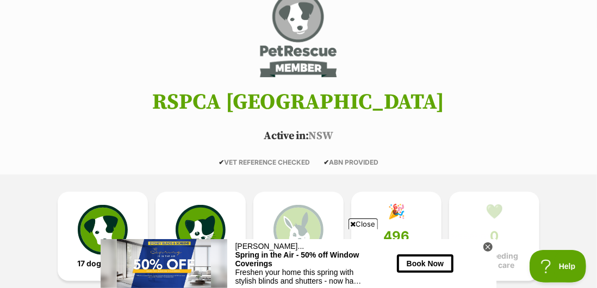
scroll to position [133, 0]
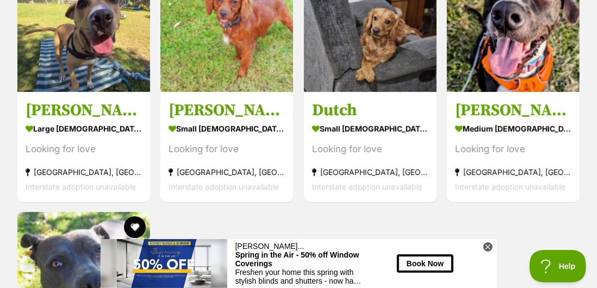
scroll to position [1822, 0]
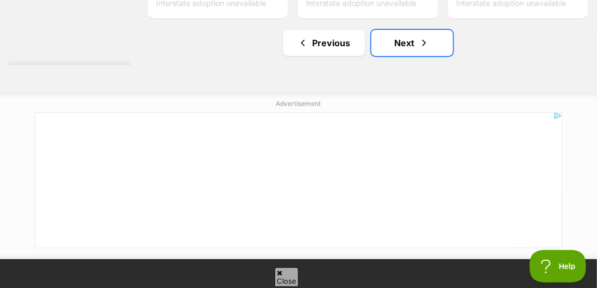
click at [404, 56] on link "Next" at bounding box center [413, 43] width 82 height 26
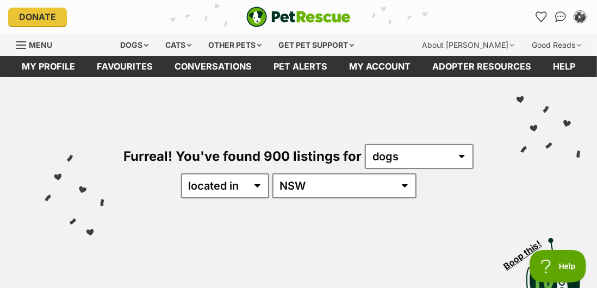
click at [536, 16] on icon "Favourites" at bounding box center [541, 16] width 11 height 11
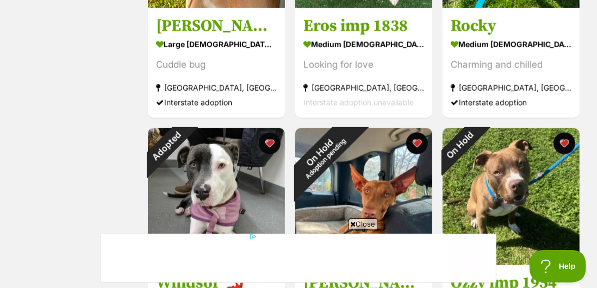
scroll to position [609, 0]
